Goal: Ask a question

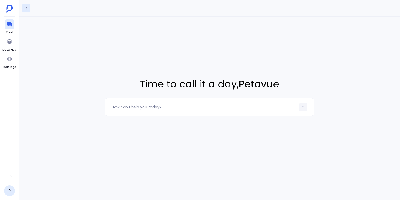
click at [27, 9] on icon at bounding box center [25, 7] width 5 height 5
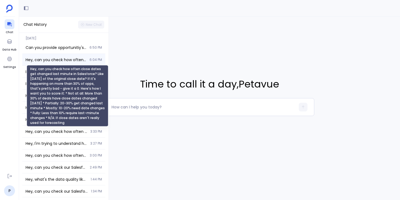
click at [64, 61] on span "Hey, can you check how often close dates get changed last minute in Salesforce?…" at bounding box center [56, 59] width 61 height 5
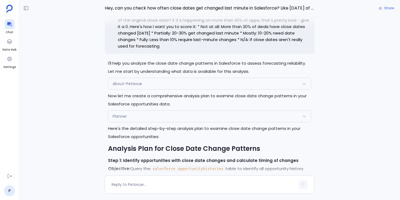
scroll to position [-822, 0]
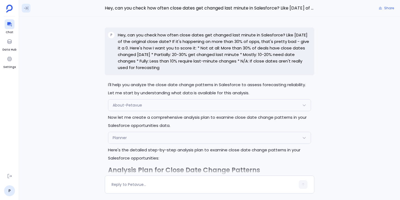
click at [26, 4] on button at bounding box center [26, 8] width 9 height 9
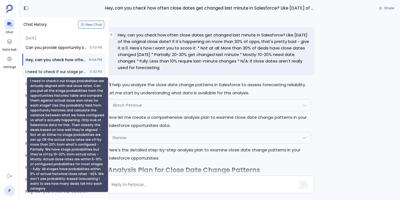
click at [49, 72] on span "I need to check if our stage probabilities are actually aligned with real close…" at bounding box center [56, 71] width 61 height 5
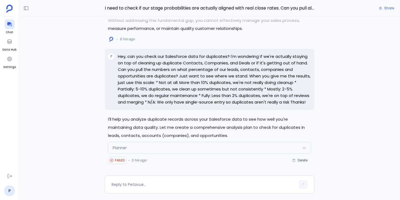
click at [117, 161] on span "FAILED" at bounding box center [120, 160] width 10 height 4
drag, startPoint x: 115, startPoint y: 160, endPoint x: 124, endPoint y: 160, distance: 9.2
click at [124, 160] on span "FAILED" at bounding box center [120, 160] width 10 height 4
click at [159, 148] on div "Planner" at bounding box center [209, 147] width 202 height 11
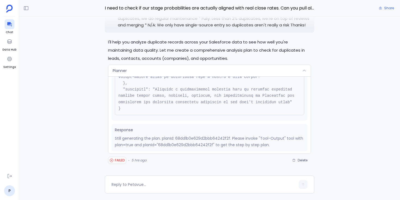
scroll to position [99, 0]
click at [201, 71] on div "Planner" at bounding box center [209, 70] width 202 height 11
